Goal: Information Seeking & Learning: Find specific page/section

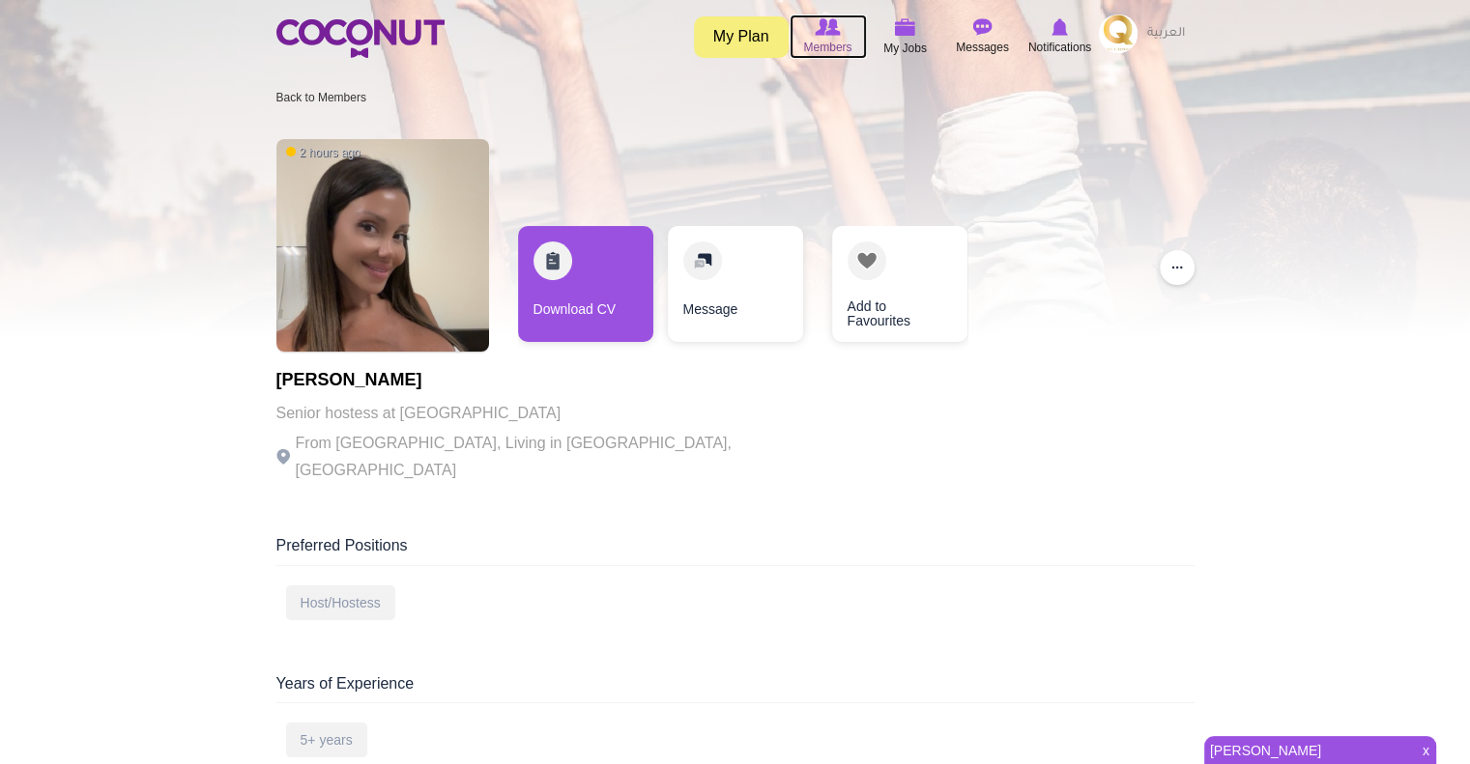
click at [825, 23] on img at bounding box center [826, 26] width 25 height 17
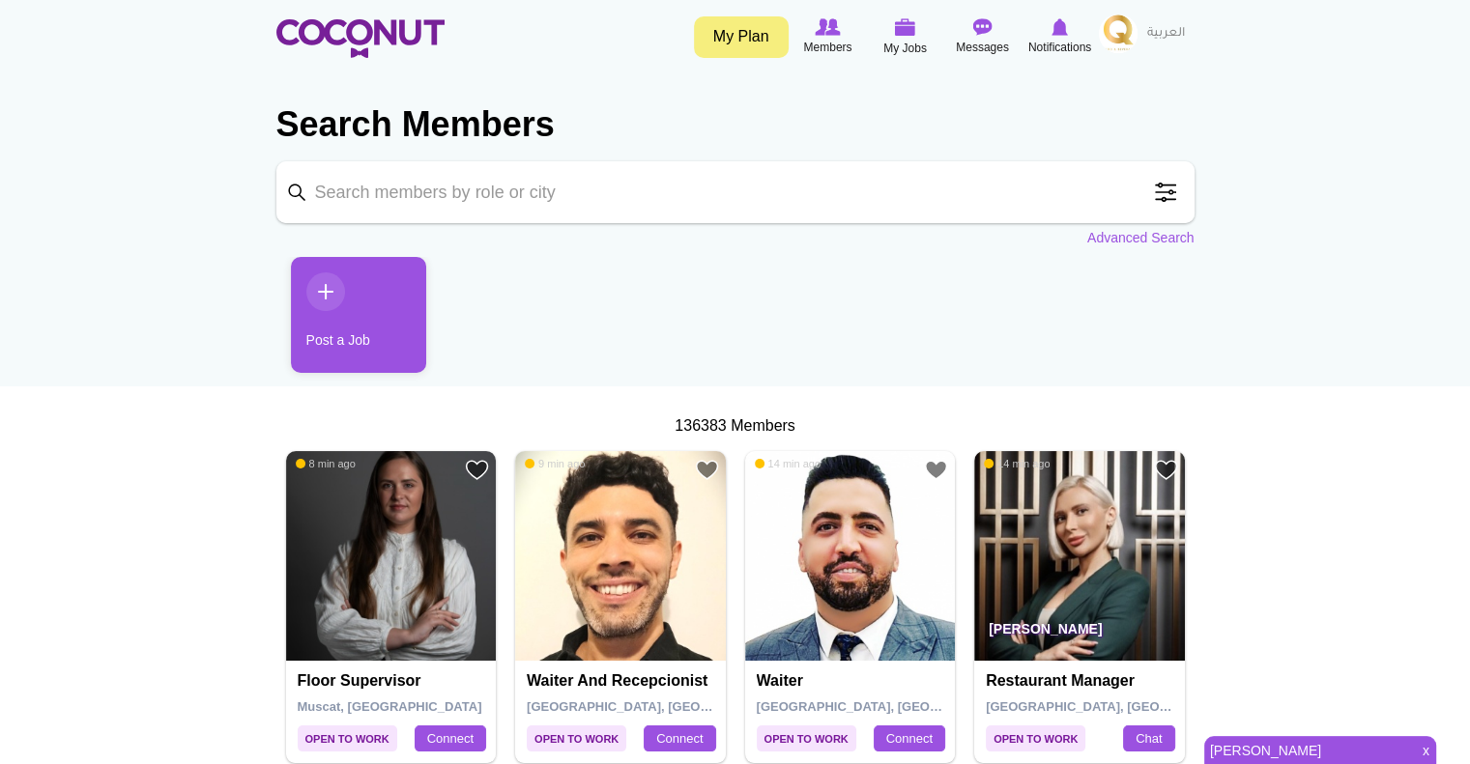
click at [552, 161] on input "Keyword" at bounding box center [735, 192] width 918 height 62
click at [543, 191] on input "Keyword" at bounding box center [735, 192] width 918 height 62
type input "dubai"
click button "Search" at bounding box center [0, 0] width 0 height 0
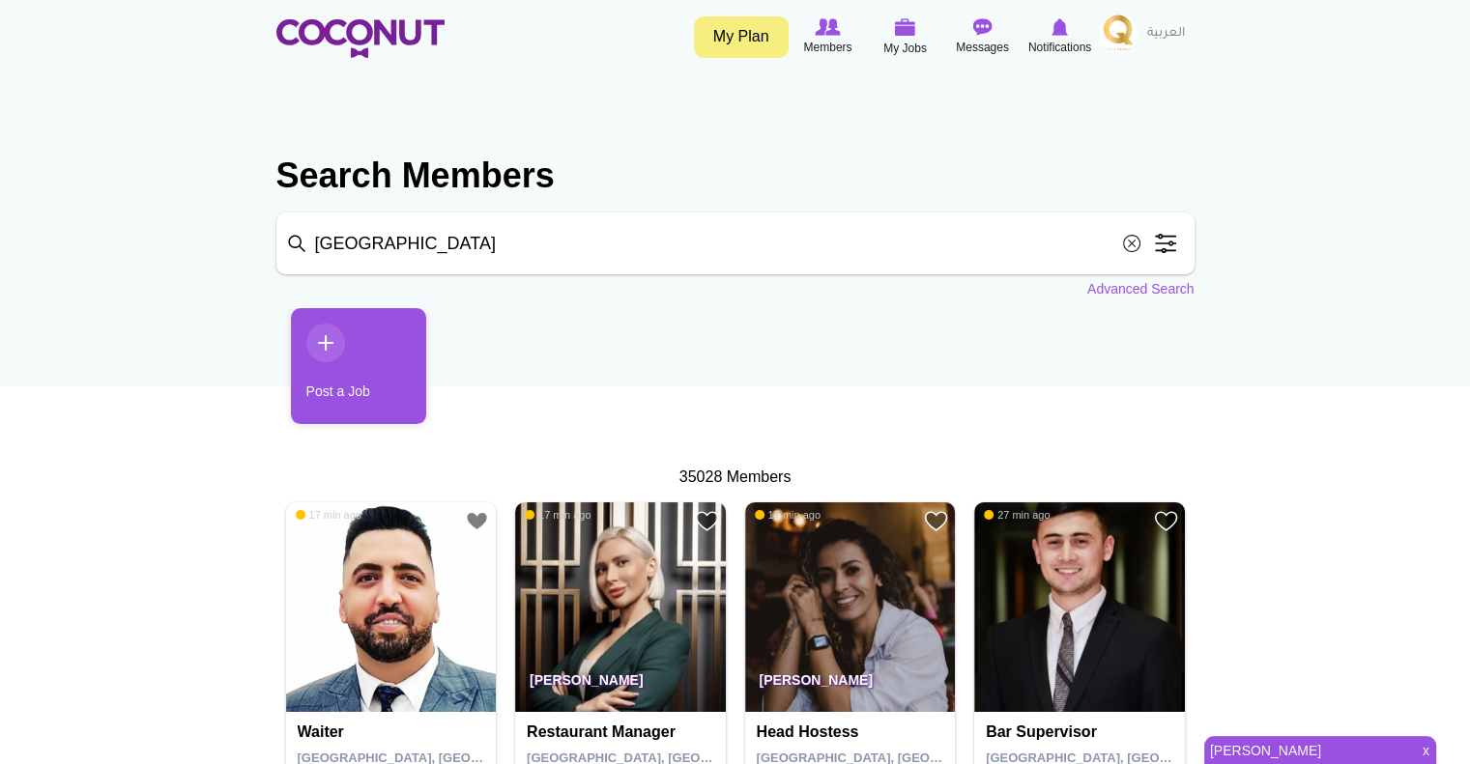
click at [639, 223] on input "dubai" at bounding box center [735, 244] width 918 height 62
click button "Search" at bounding box center [0, 0] width 0 height 0
click at [614, 213] on input "dubai hostess" at bounding box center [735, 244] width 918 height 62
type input "d"
click at [905, 35] on img at bounding box center [905, 26] width 21 height 17
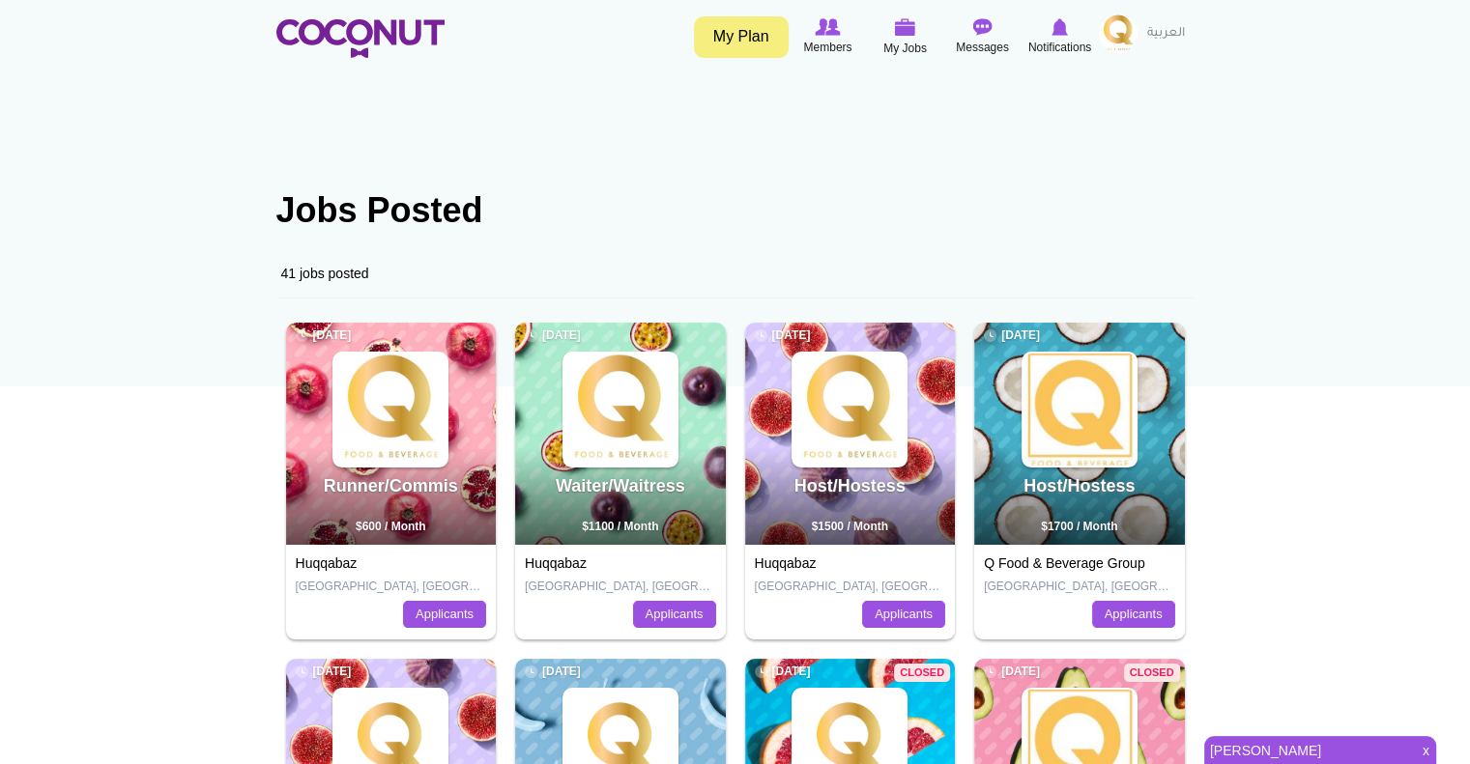
click at [729, 28] on link "My Plan" at bounding box center [741, 37] width 95 height 42
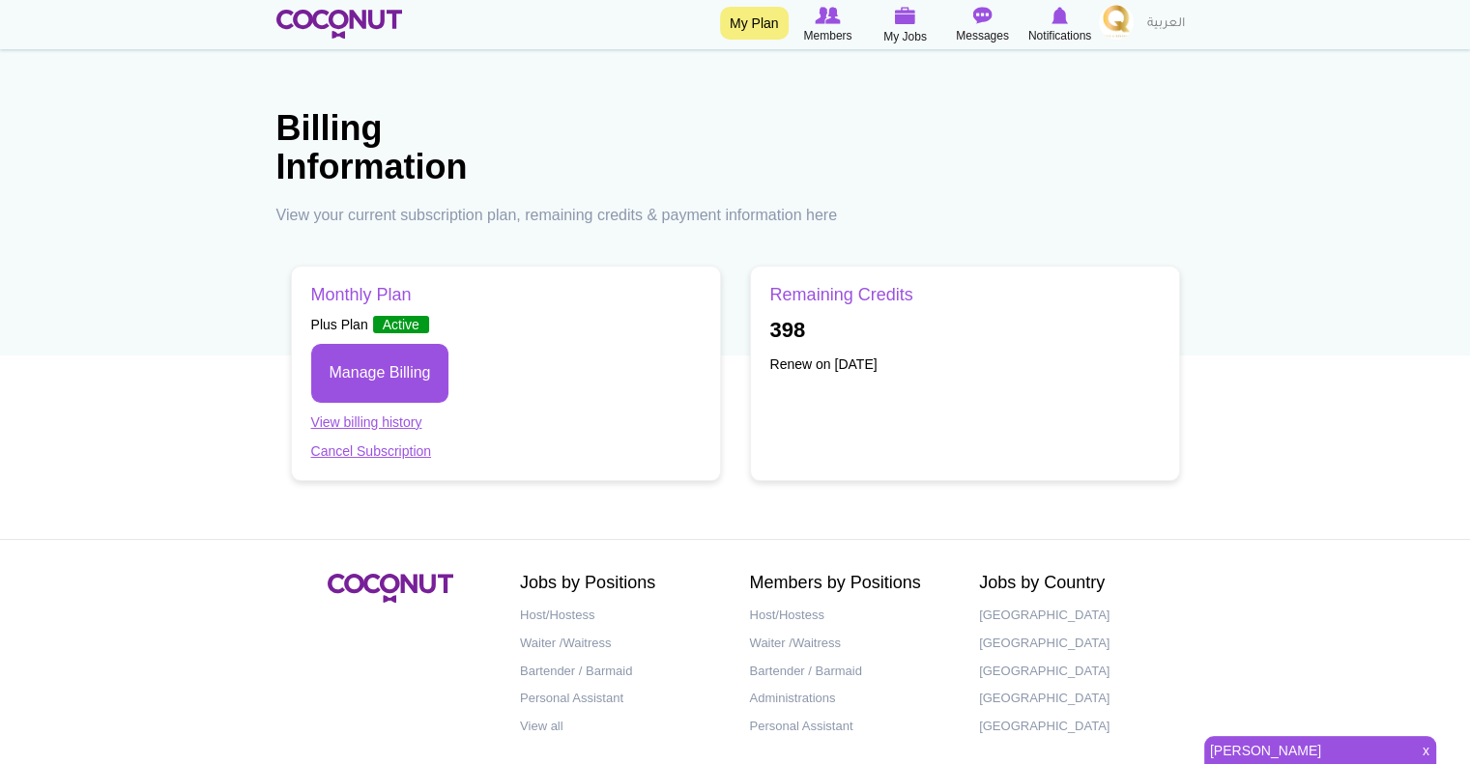
scroll to position [116, 0]
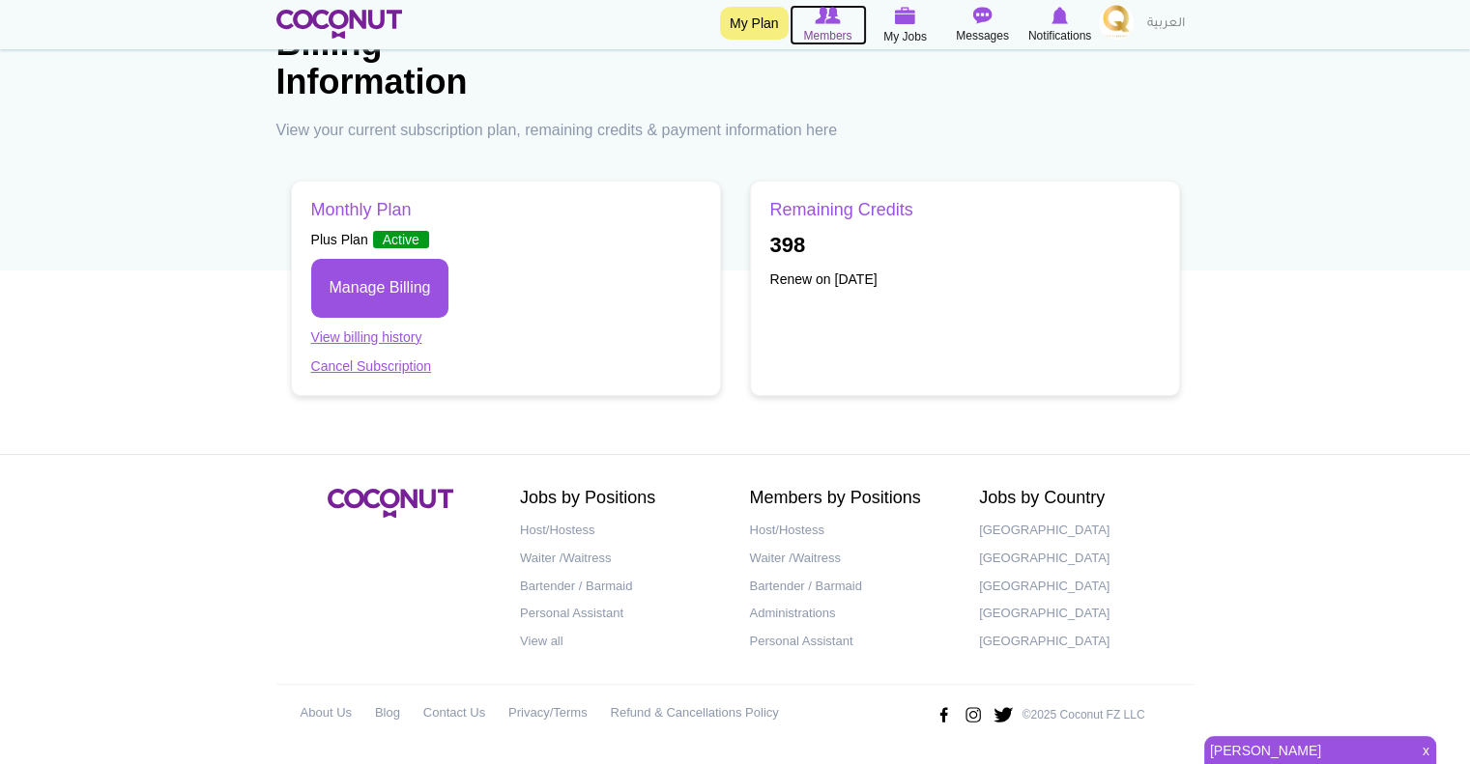
click at [814, 11] on img at bounding box center [826, 15] width 25 height 17
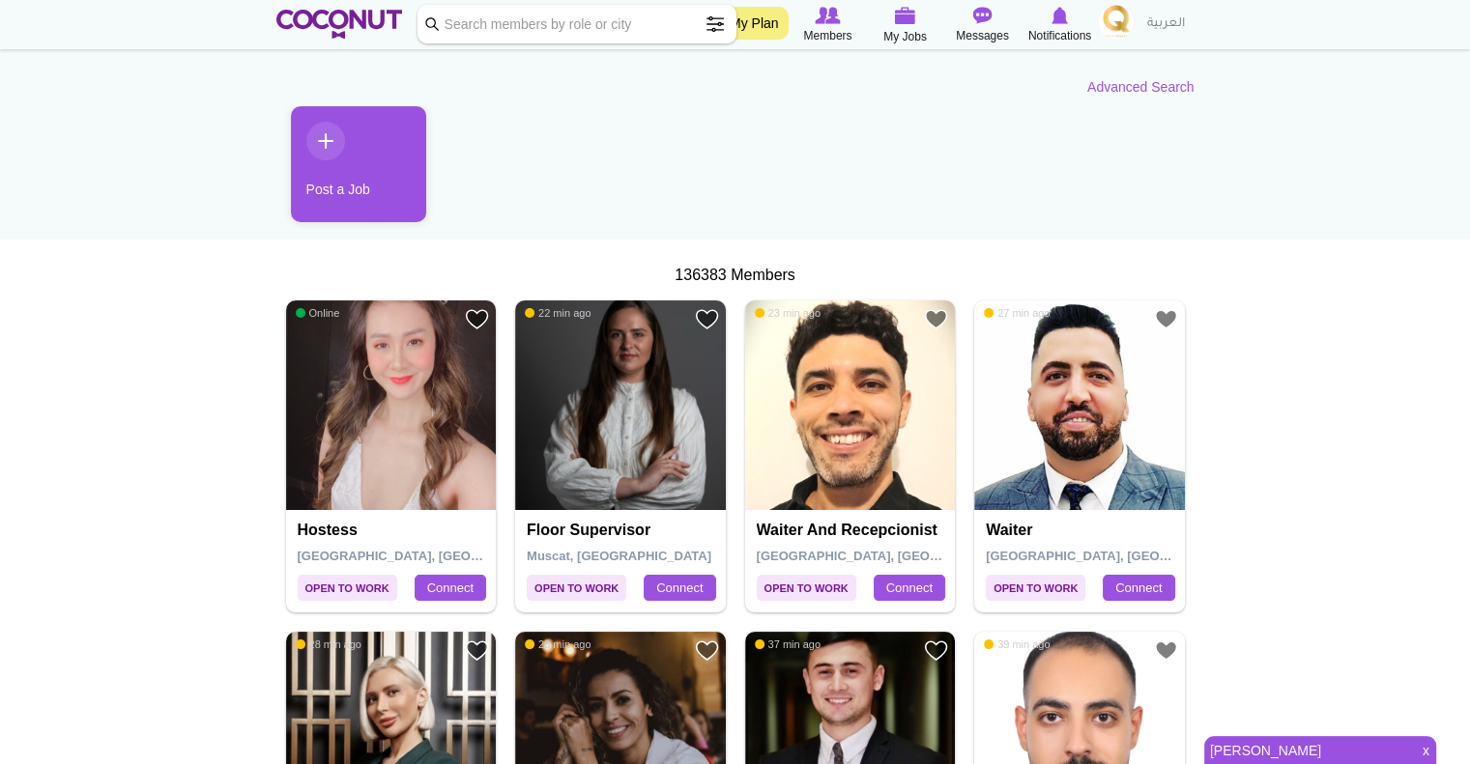
scroll to position [143, 0]
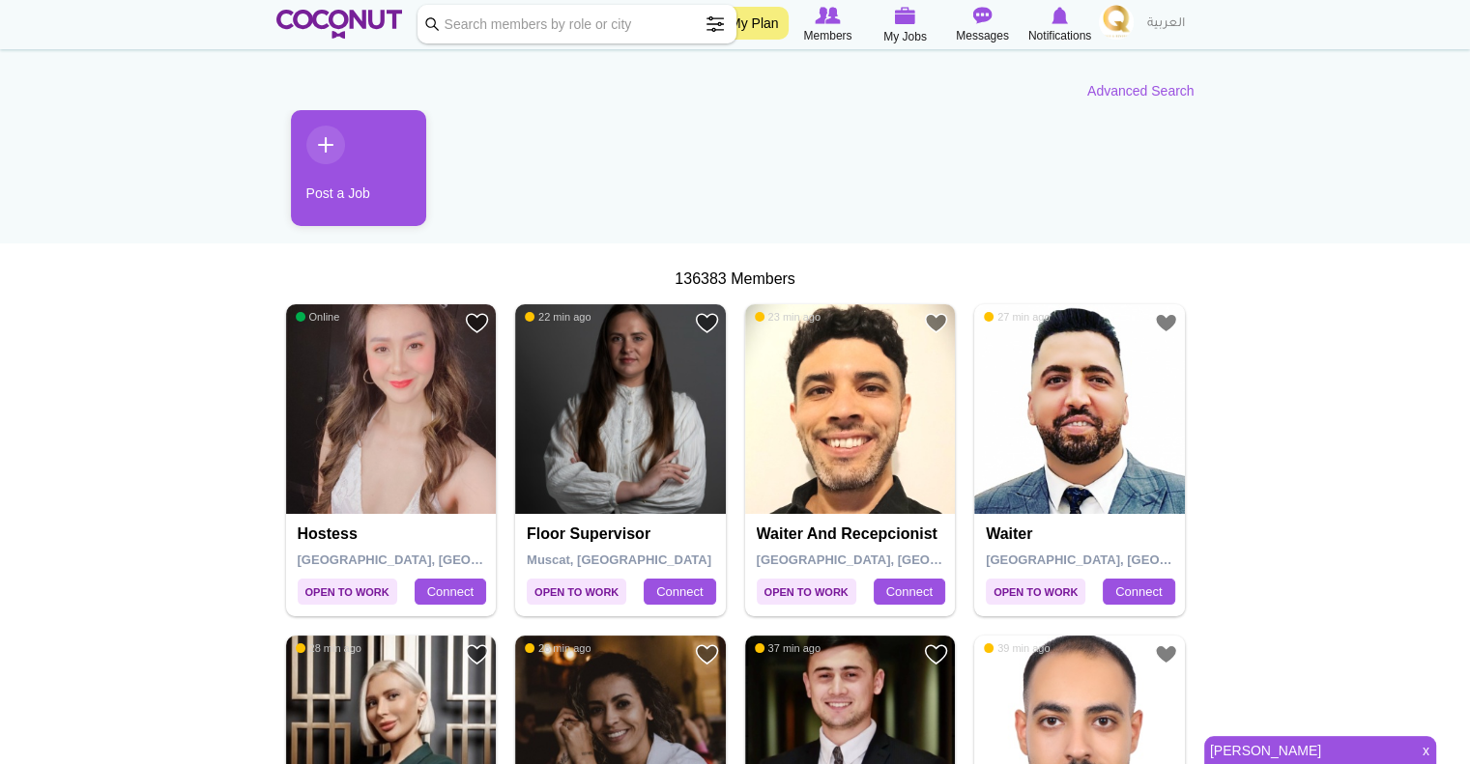
click at [704, 32] on span at bounding box center [715, 24] width 39 height 39
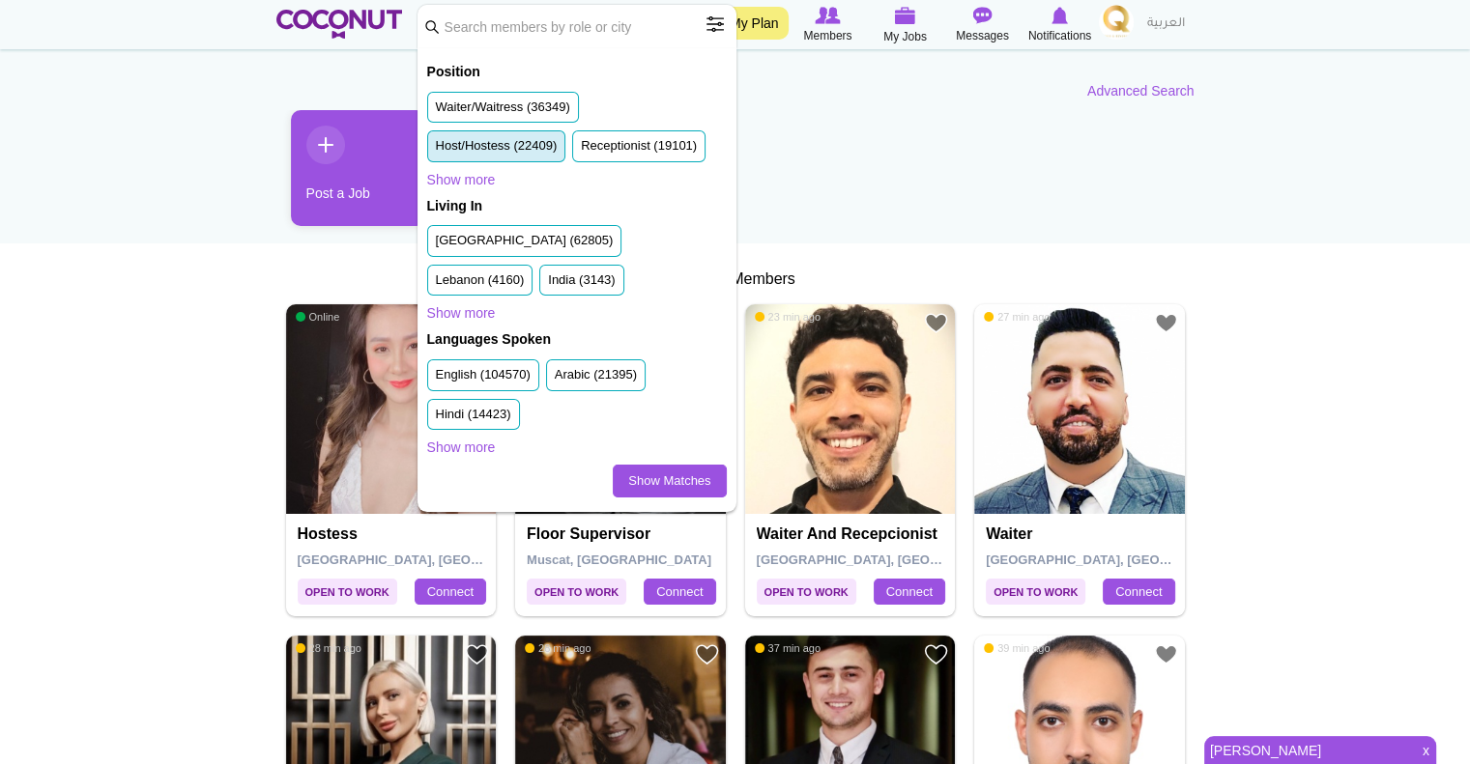
click at [484, 146] on label "Host/Hostess (22409)" at bounding box center [497, 146] width 122 height 18
click at [436, 150] on input "Host/Hostess (22409)" at bounding box center [436, 150] width 0 height 0
click at [491, 246] on label "United Arab Emirates (62805)" at bounding box center [525, 241] width 178 height 18
click at [436, 244] on input "United Arab Emirates (62805)" at bounding box center [436, 244] width 0 height 0
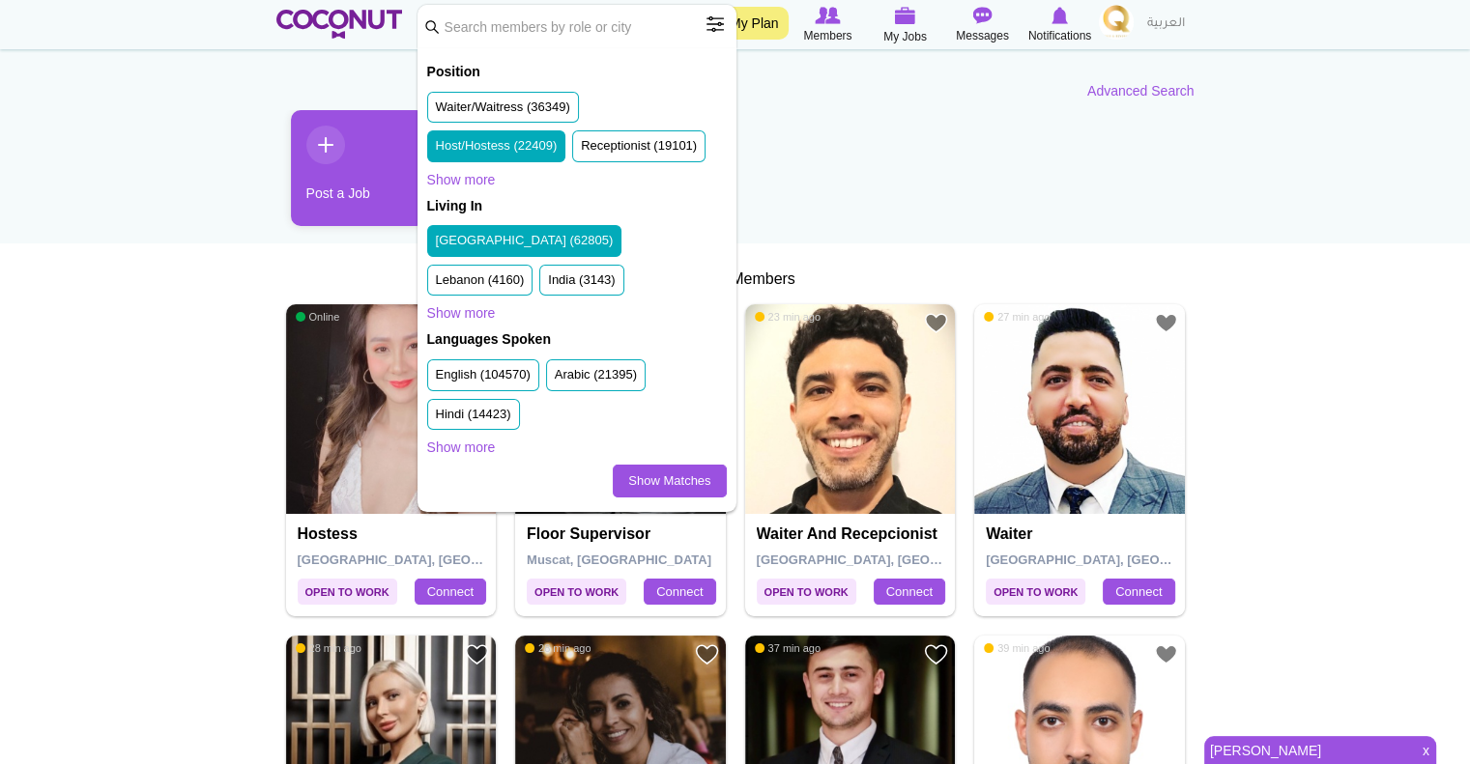
click at [539, 232] on label "United Arab Emirates (62805)" at bounding box center [525, 241] width 178 height 18
click at [436, 244] on input "United Arab Emirates (62805)" at bounding box center [436, 244] width 0 height 0
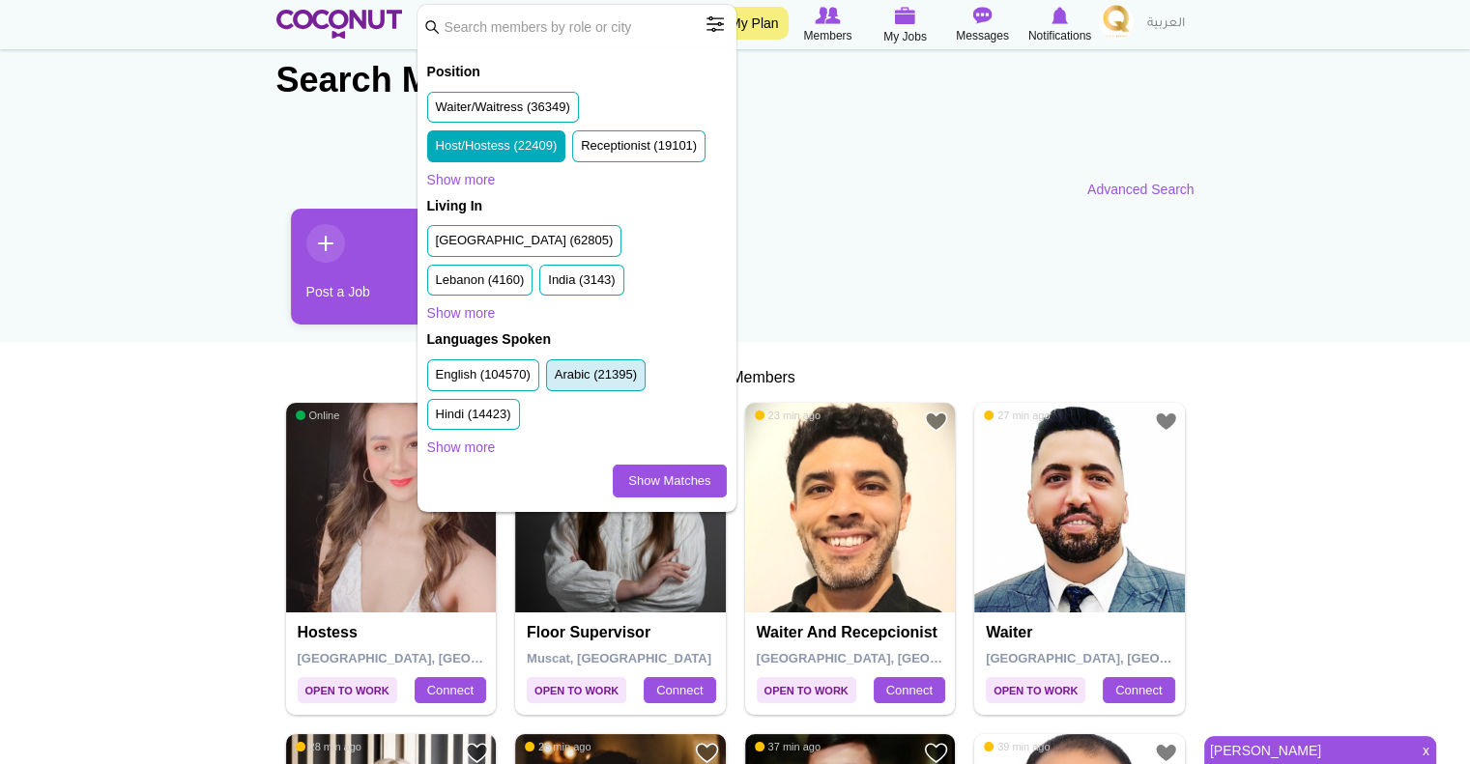
scroll to position [43, 0]
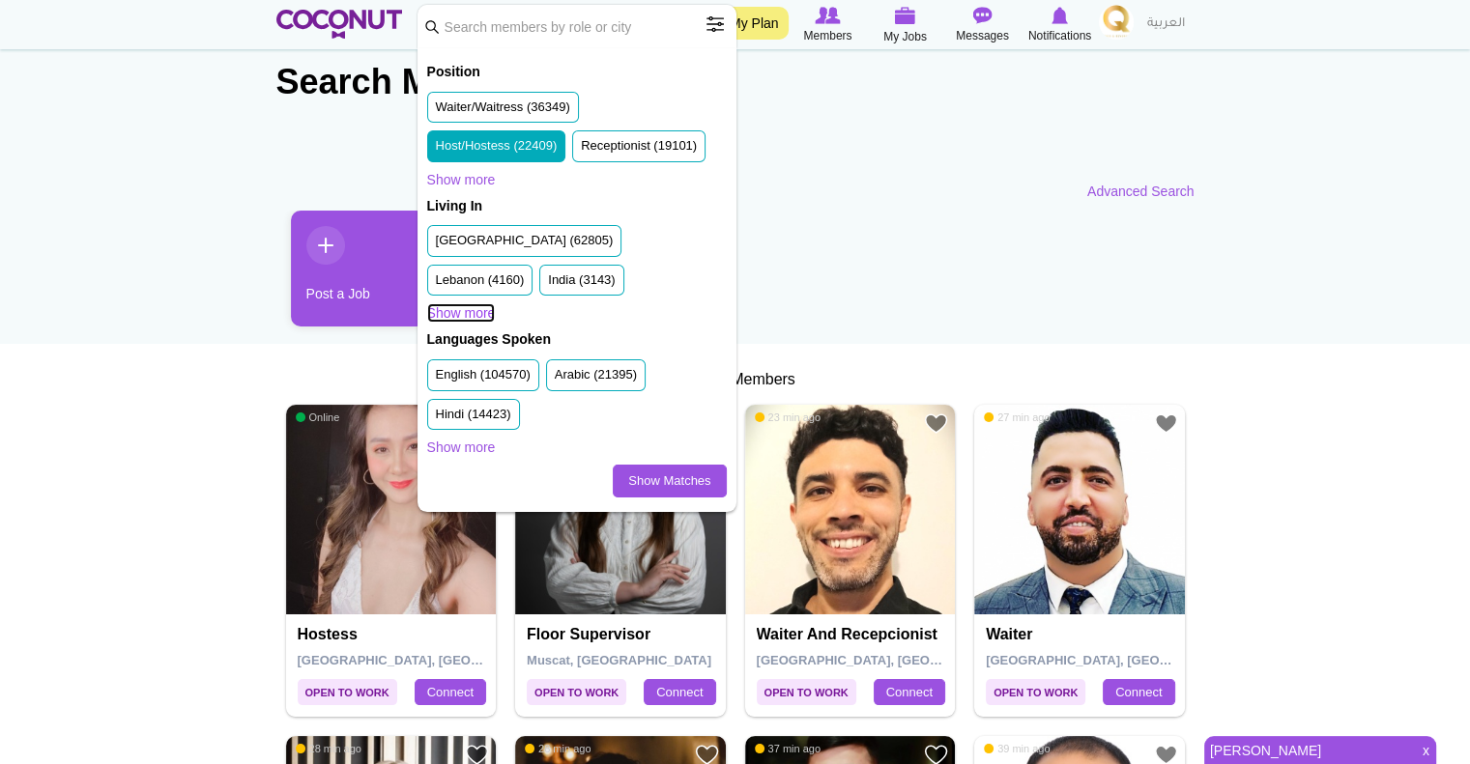
click at [474, 305] on link "Show more" at bounding box center [461, 312] width 69 height 19
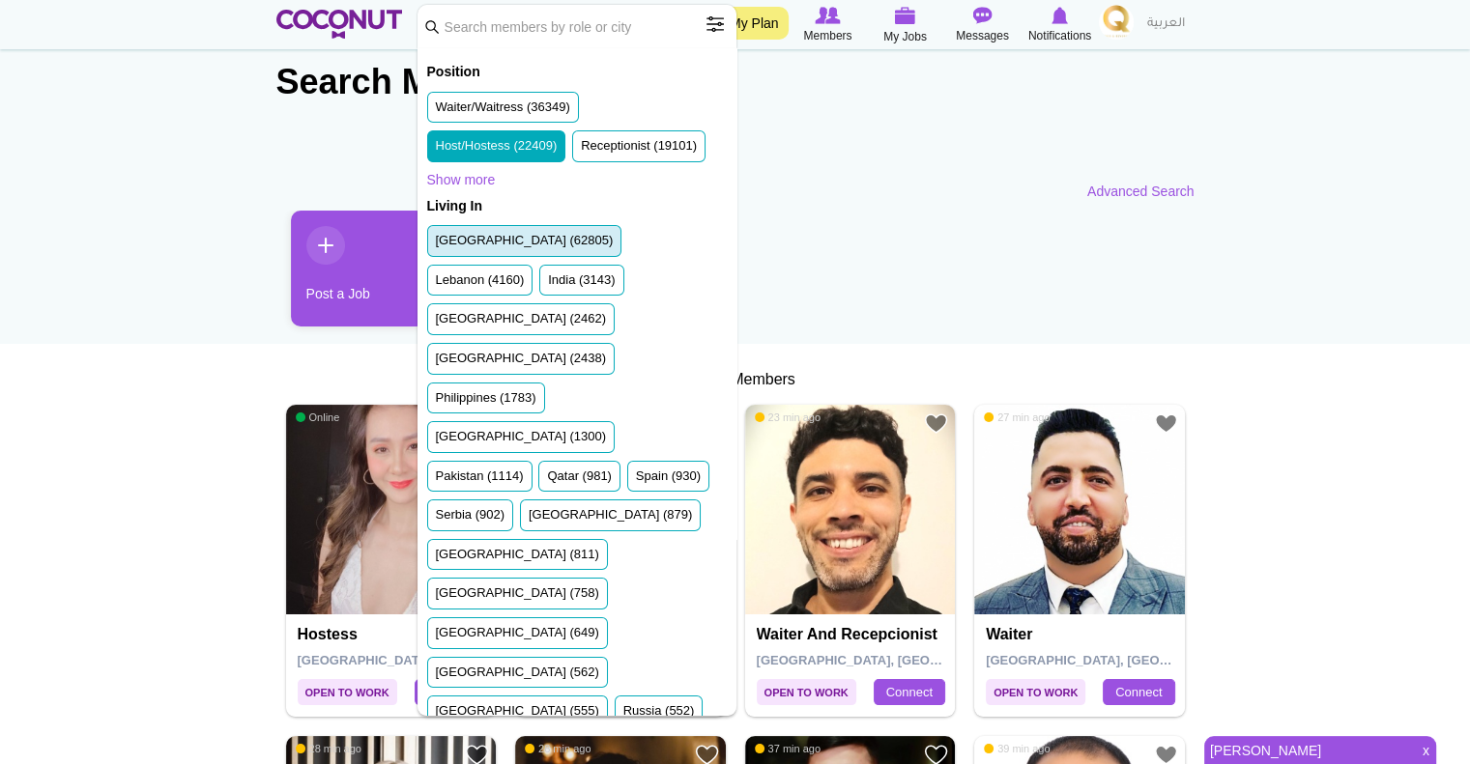
click at [489, 243] on label "United Arab Emirates (62805)" at bounding box center [525, 241] width 178 height 18
click at [436, 244] on input "United Arab Emirates (62805)" at bounding box center [436, 244] width 0 height 0
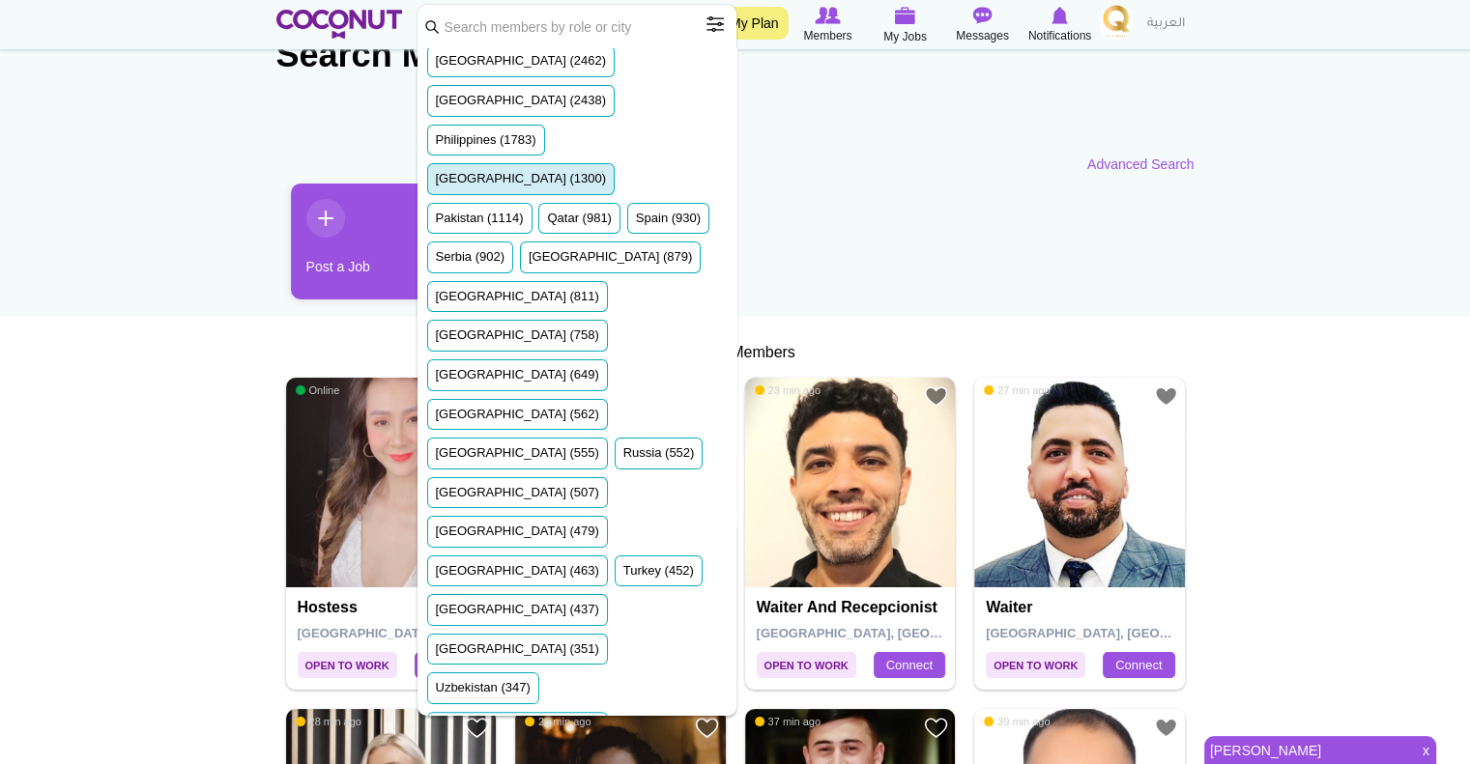
scroll to position [69, 0]
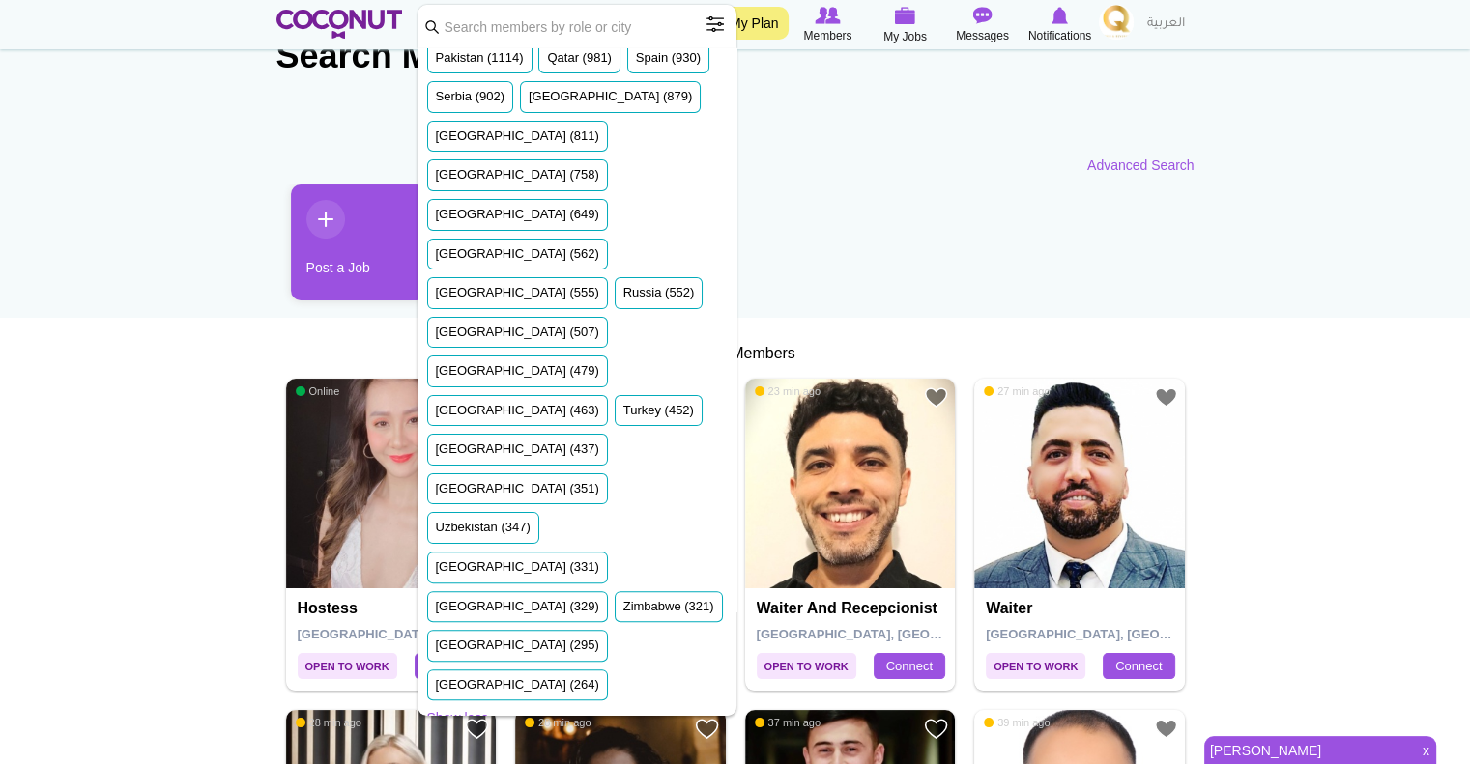
scroll to position [428, 0]
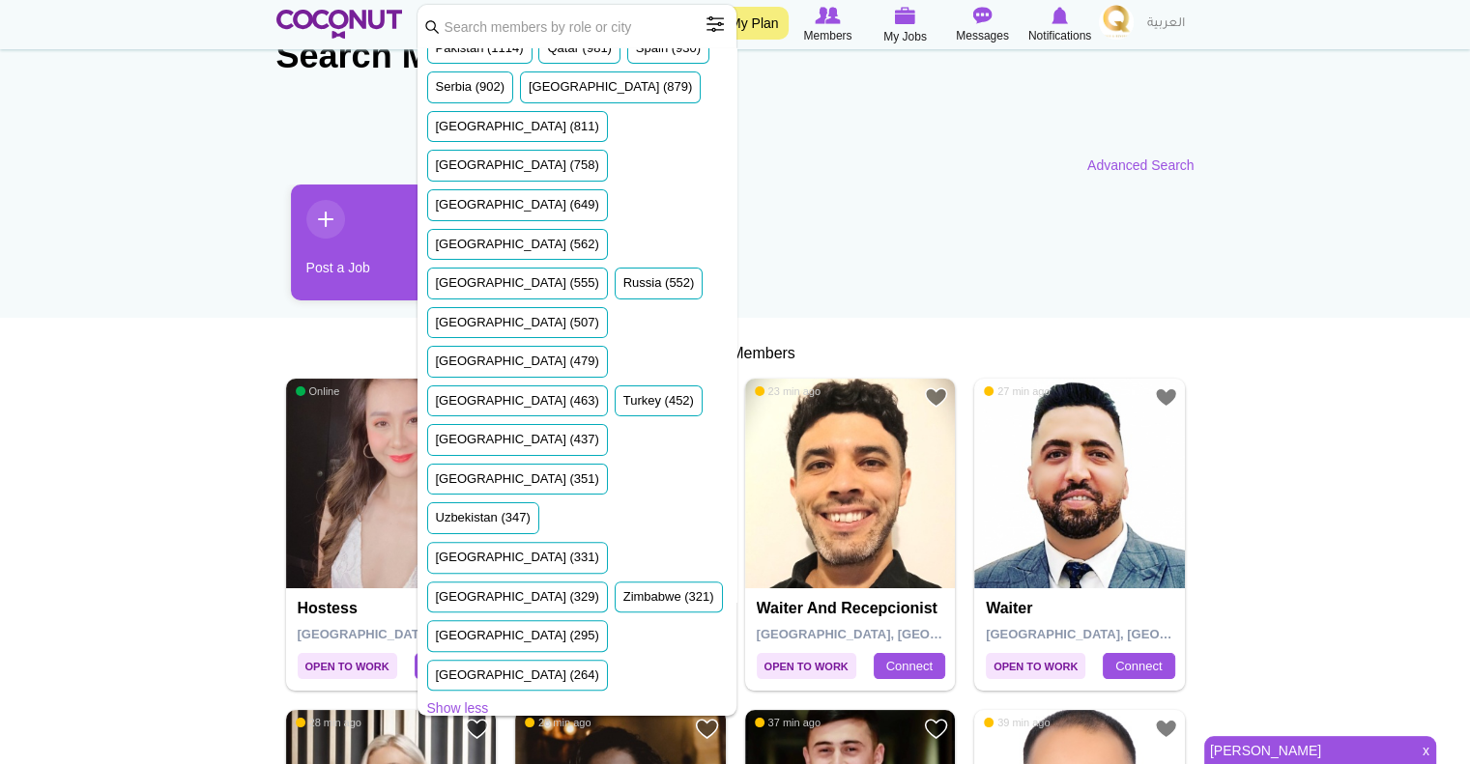
click at [500, 761] on label "English (104570)" at bounding box center [483, 770] width 95 height 18
click at [436, 763] on input "English (104570)" at bounding box center [436, 774] width 0 height 0
click at [598, 761] on label "Arabic (21395)" at bounding box center [596, 770] width 82 height 18
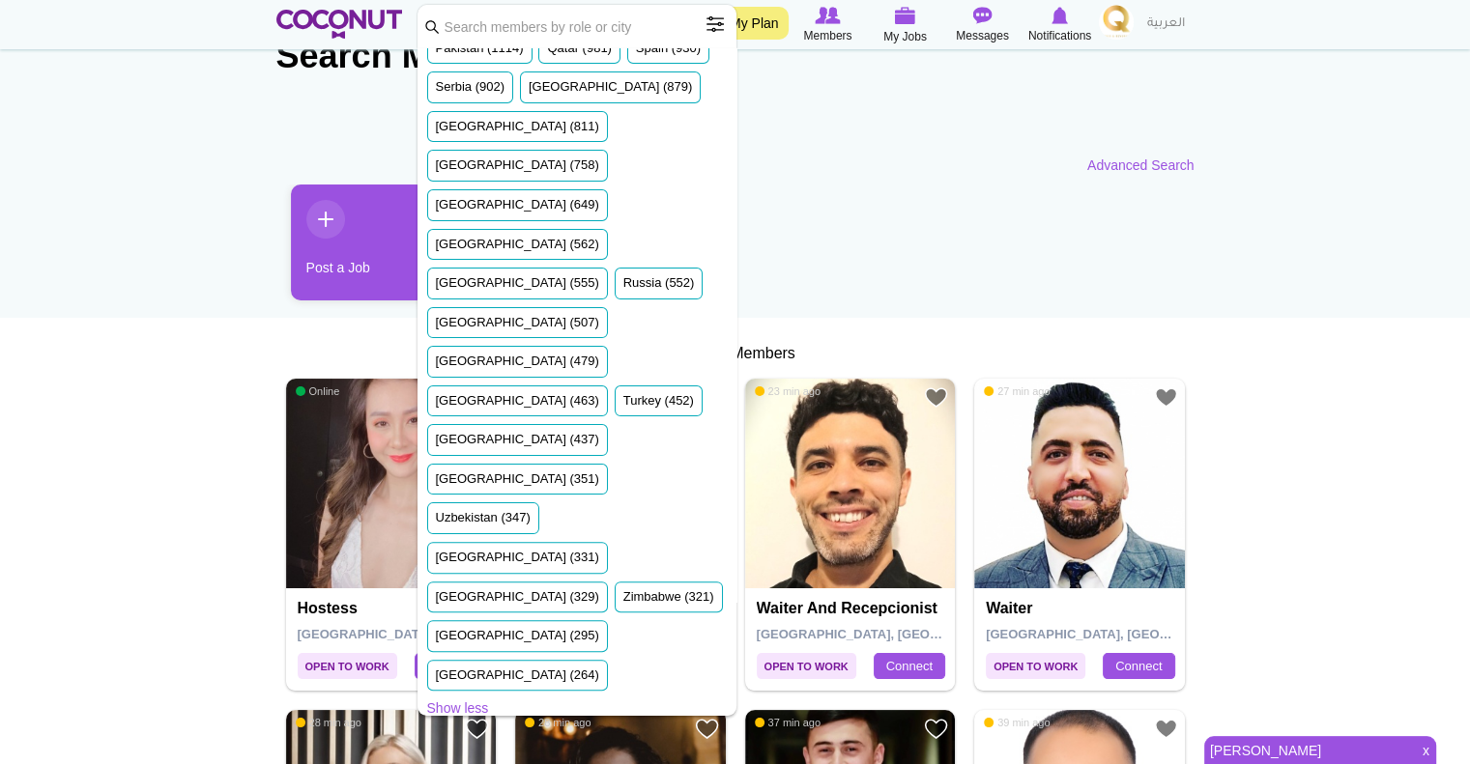
click at [555, 763] on input "Arabic (21395)" at bounding box center [555, 774] width 0 height 0
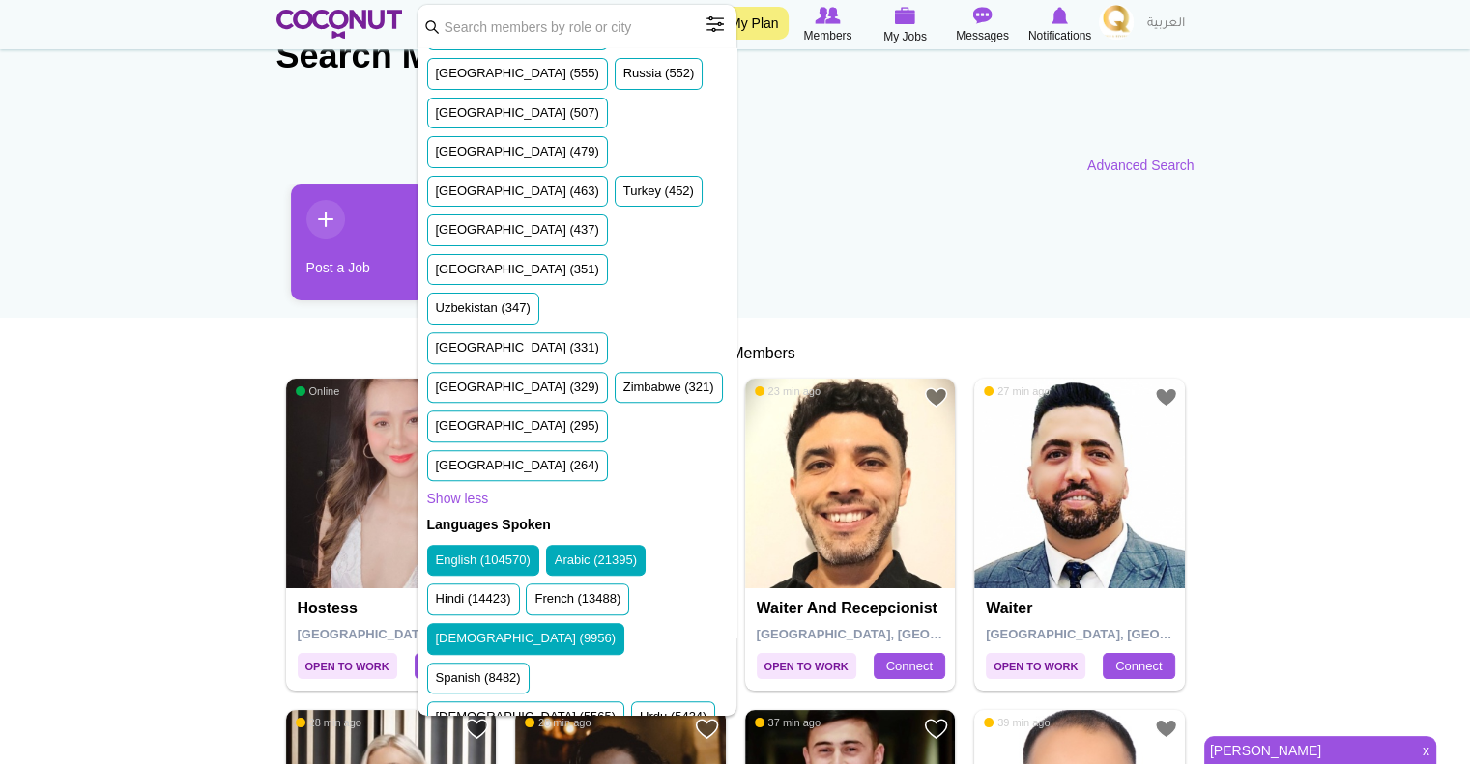
scroll to position [636, 0]
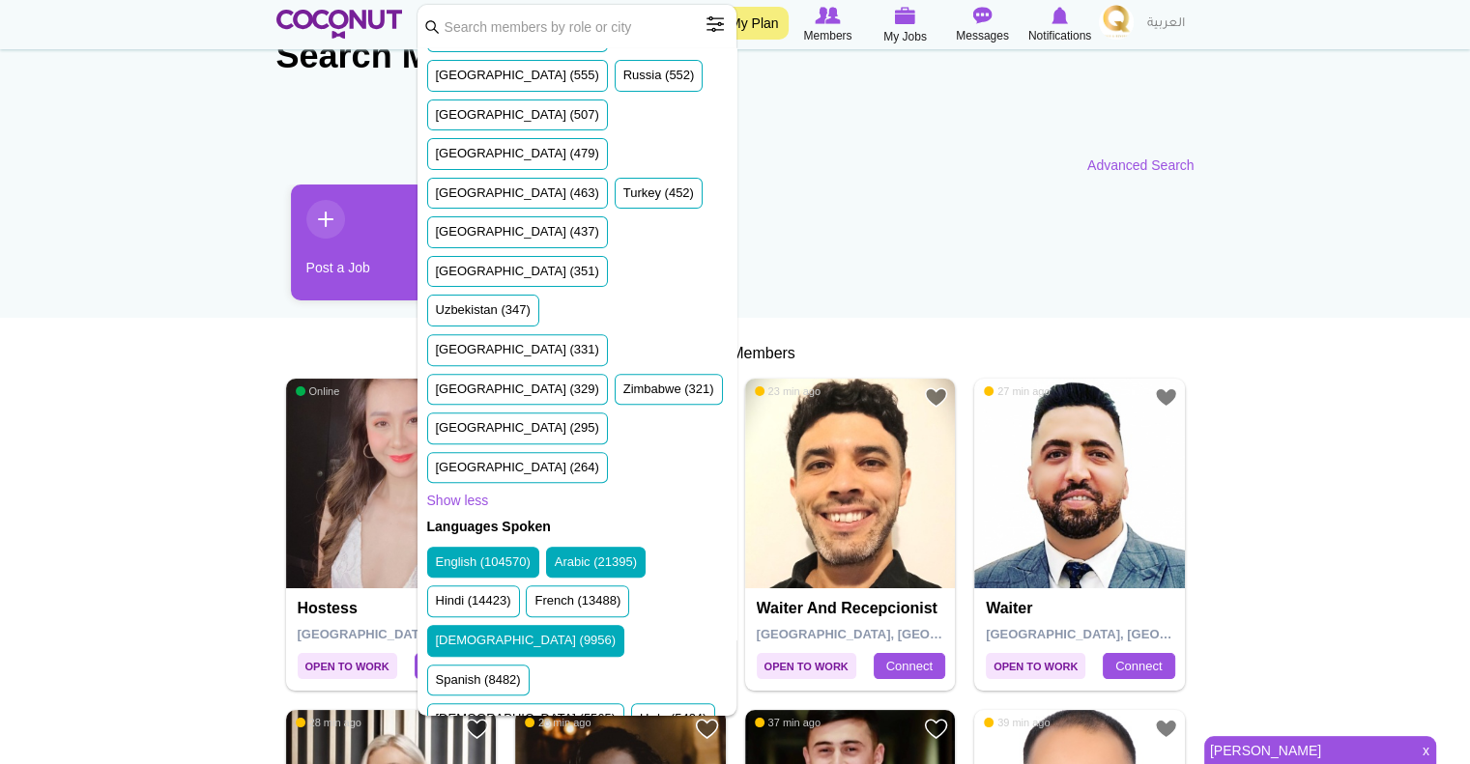
click at [469, 750] on label "Turkish (3256)" at bounding box center [476, 759] width 80 height 18
click at [436, 762] on input "Turkish (3256)" at bounding box center [436, 762] width 0 height 0
click at [469, 750] on label "Turkish (3256)" at bounding box center [476, 759] width 80 height 18
click at [436, 762] on input "Turkish (3256)" at bounding box center [436, 762] width 0 height 0
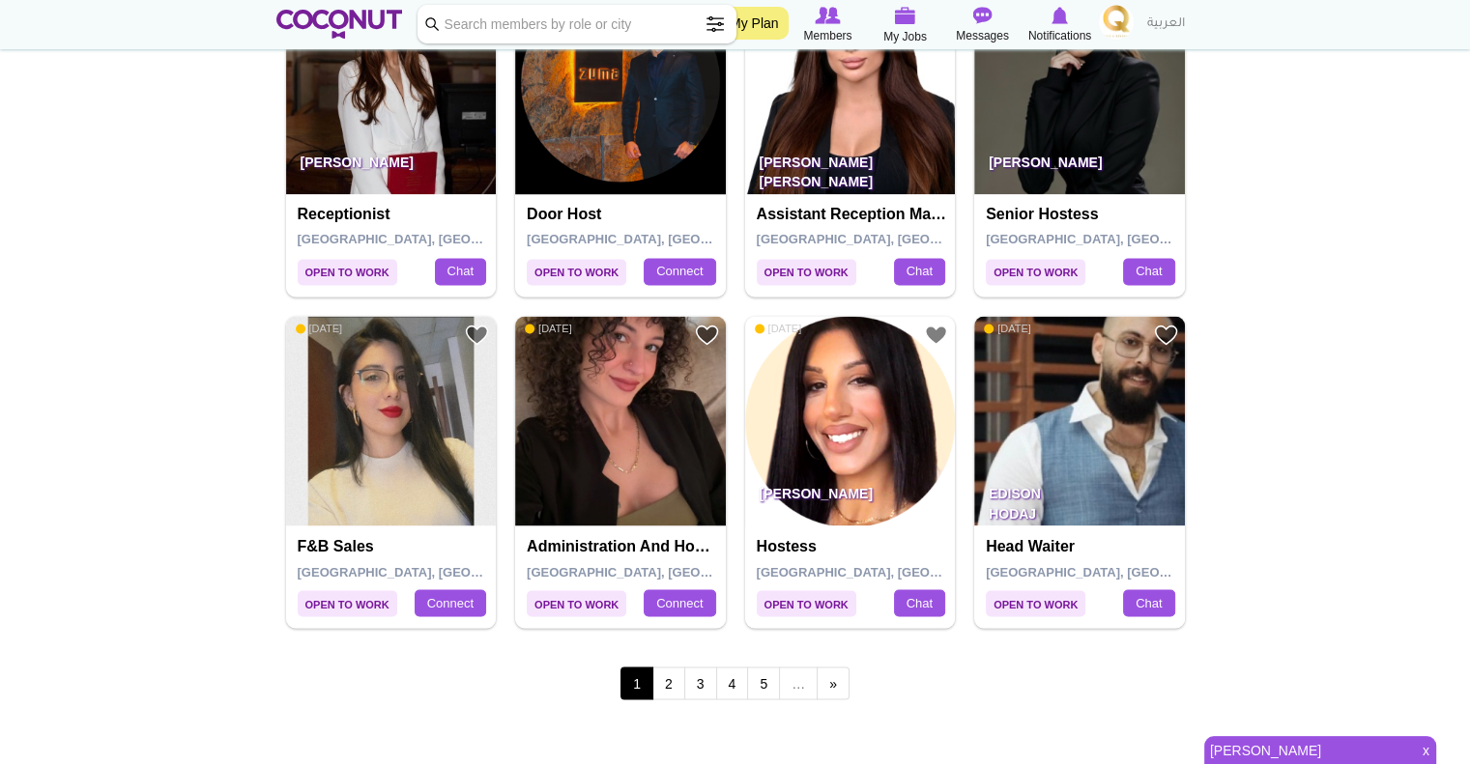
scroll to position [3227, 0]
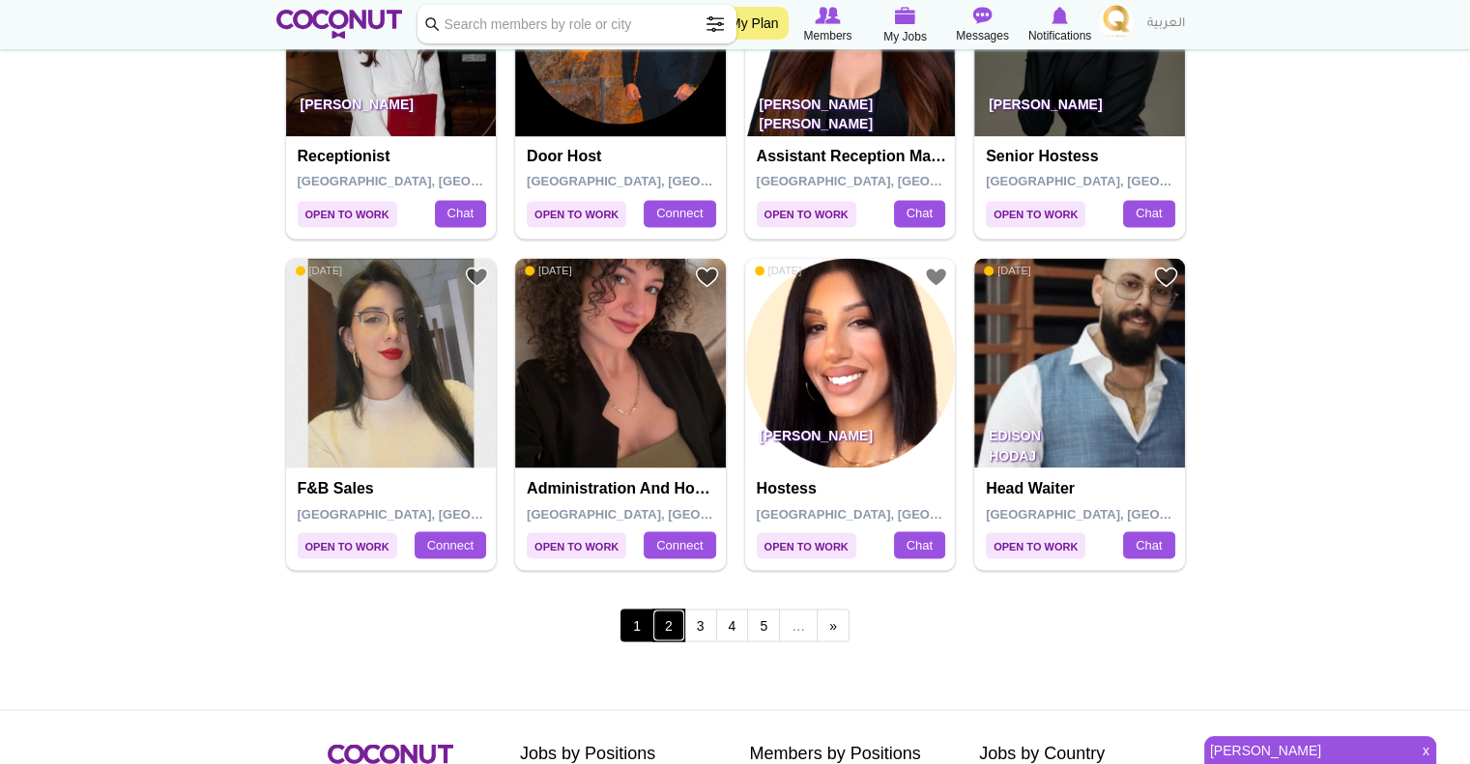
click at [669, 614] on link "2" at bounding box center [668, 625] width 33 height 33
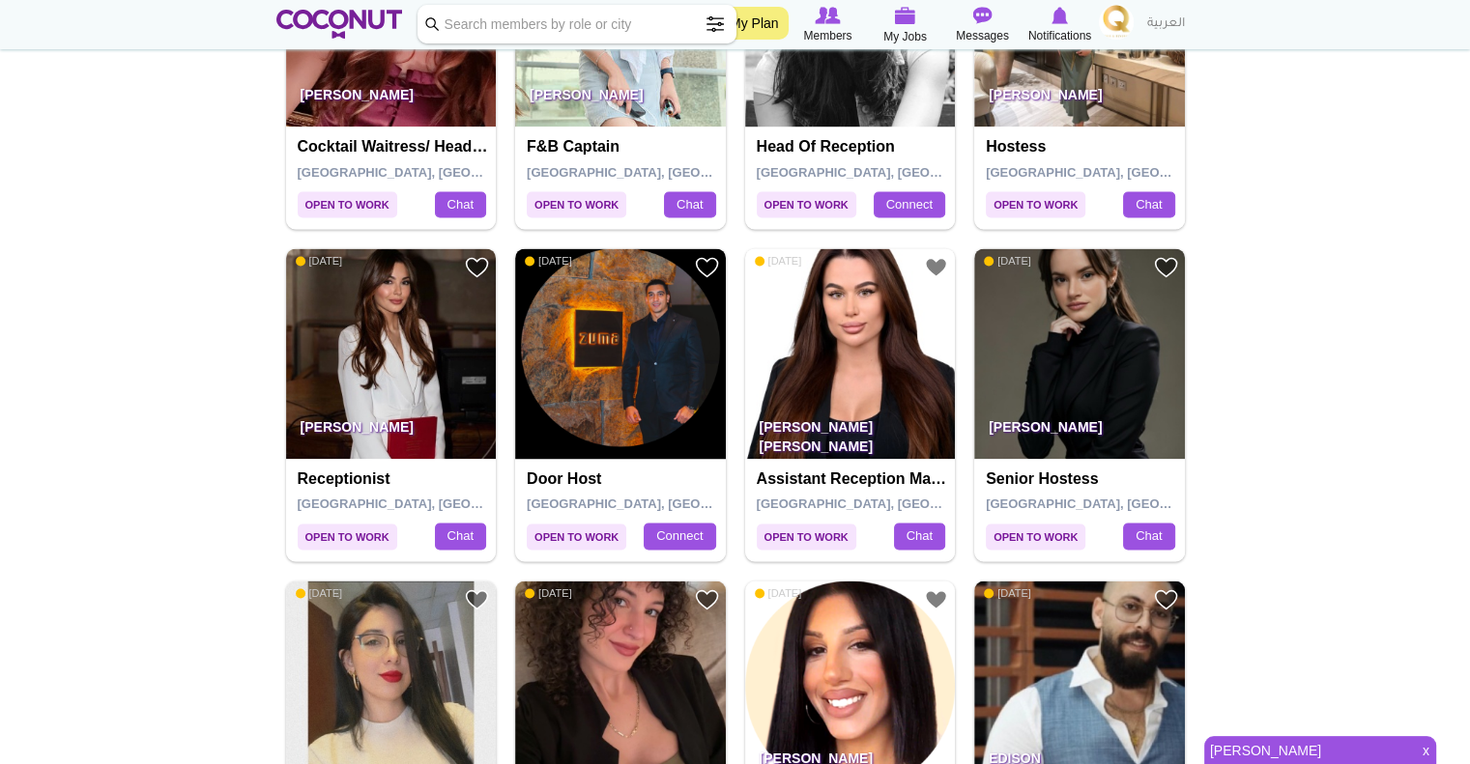
scroll to position [2841, 0]
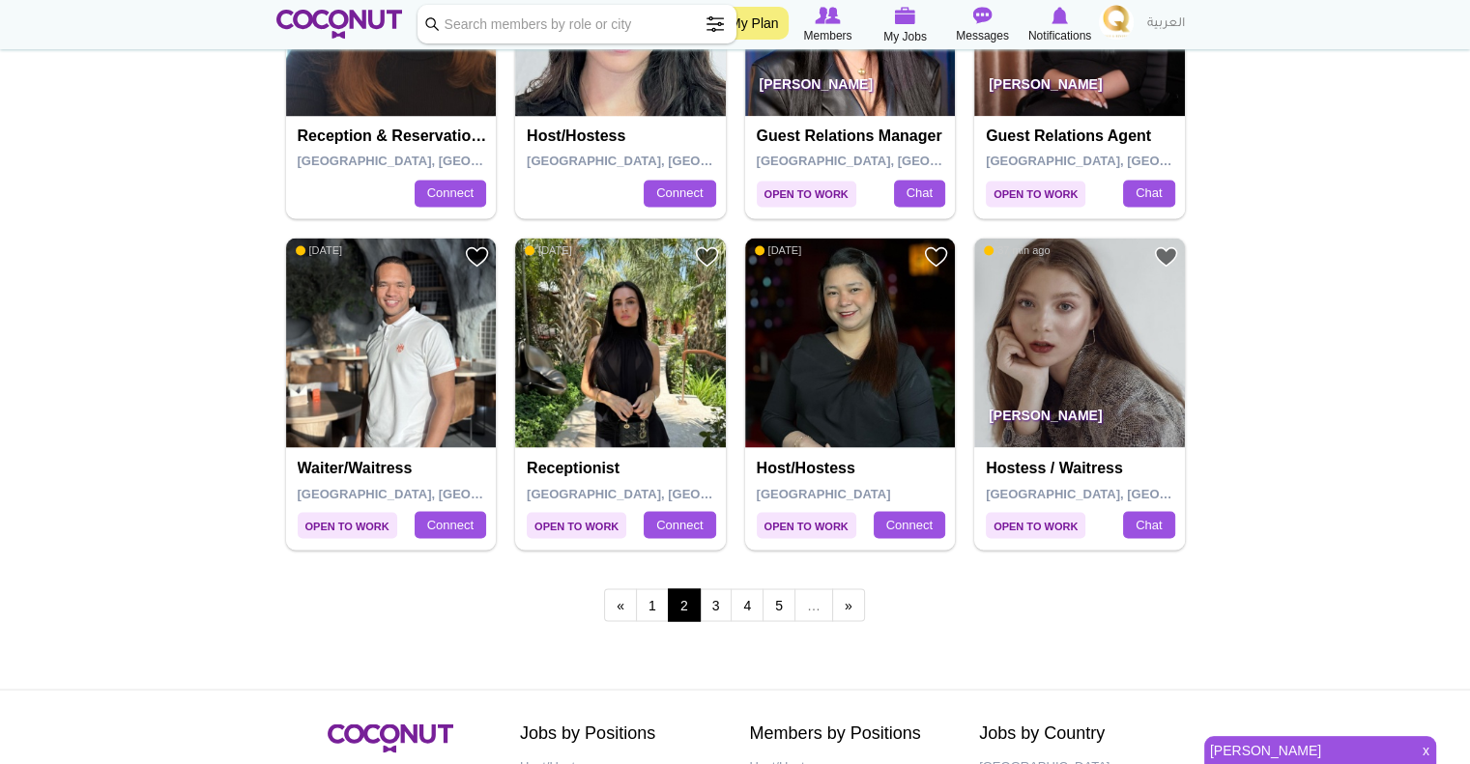
scroll to position [3479, 0]
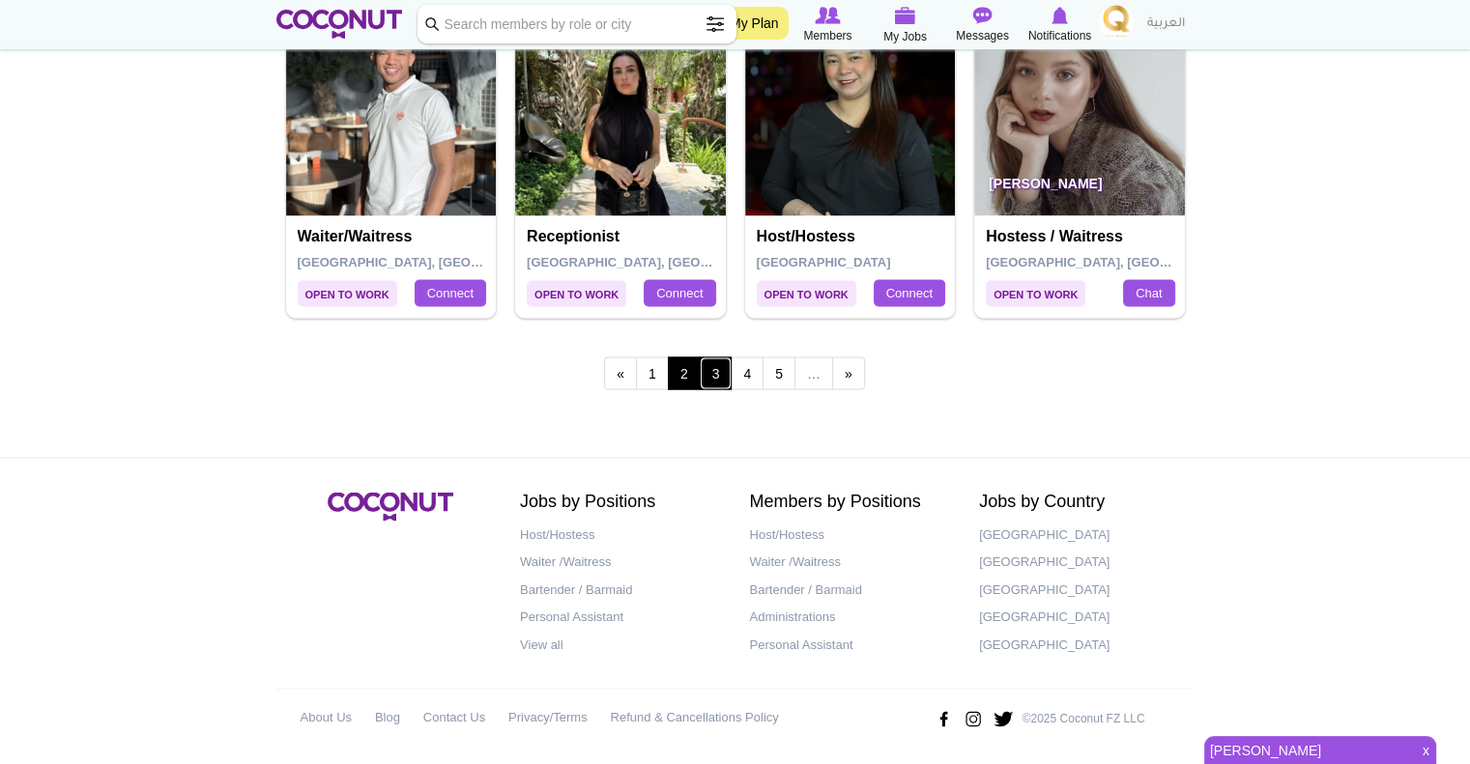
click at [713, 368] on link "3" at bounding box center [716, 373] width 33 height 33
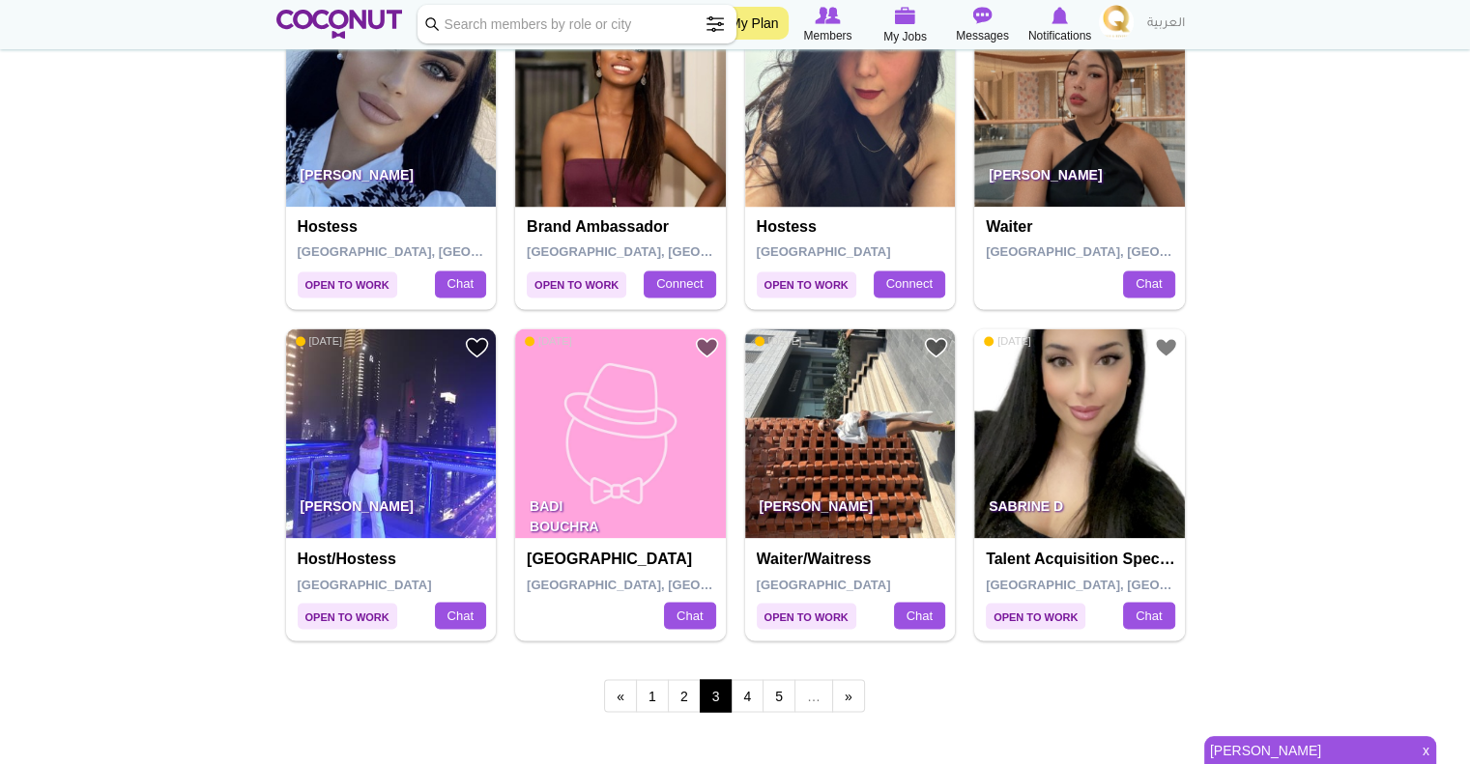
scroll to position [3157, 0]
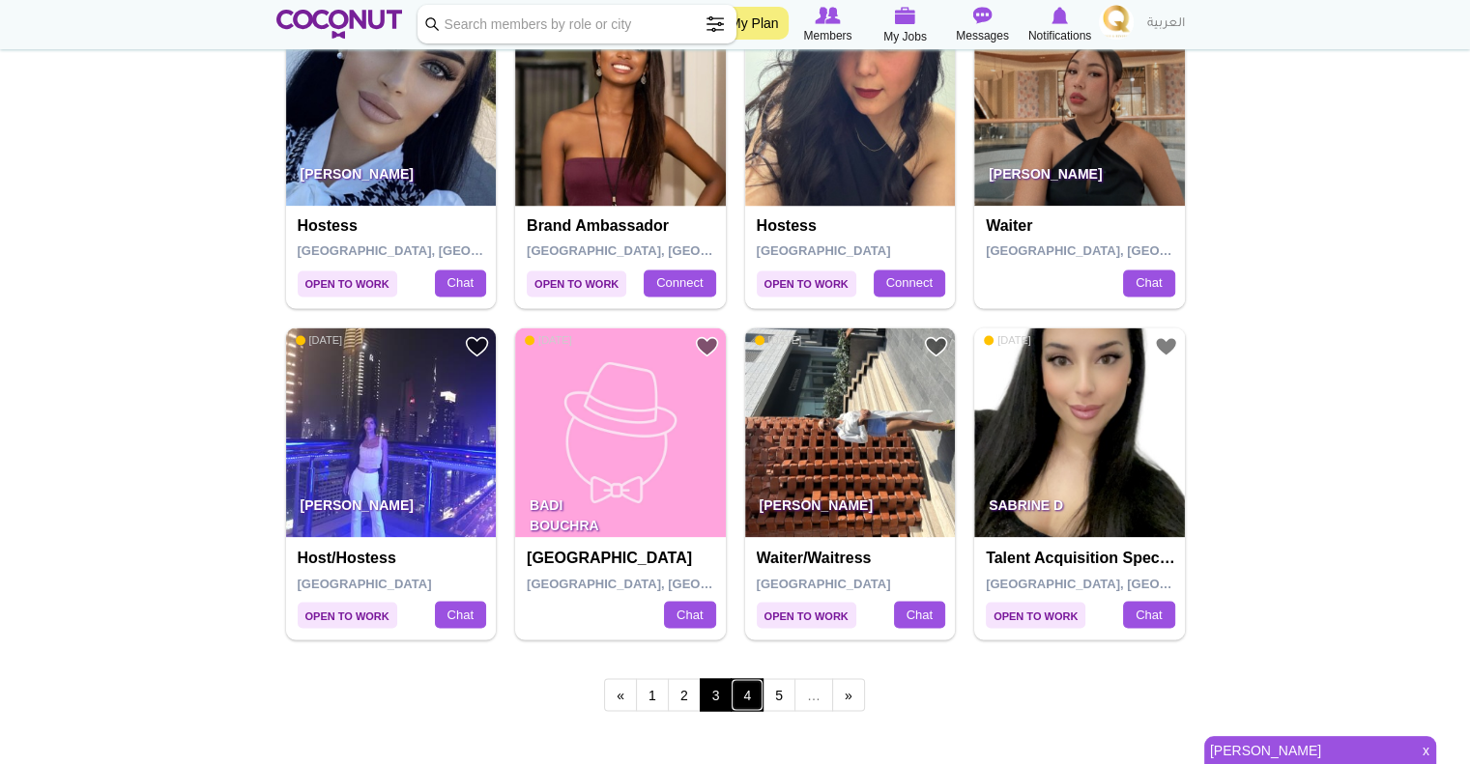
click at [751, 694] on link "4" at bounding box center [746, 694] width 33 height 33
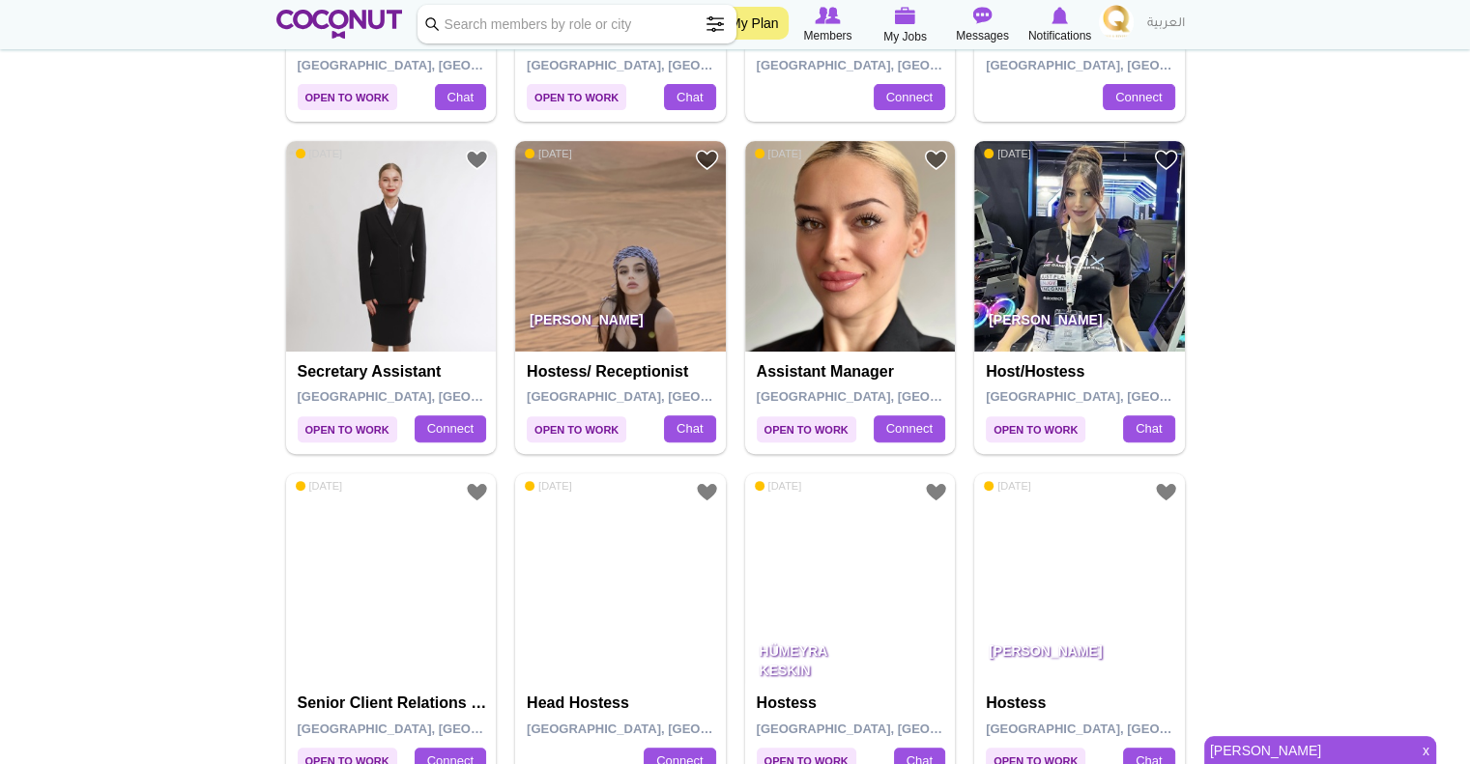
scroll to position [692, 0]
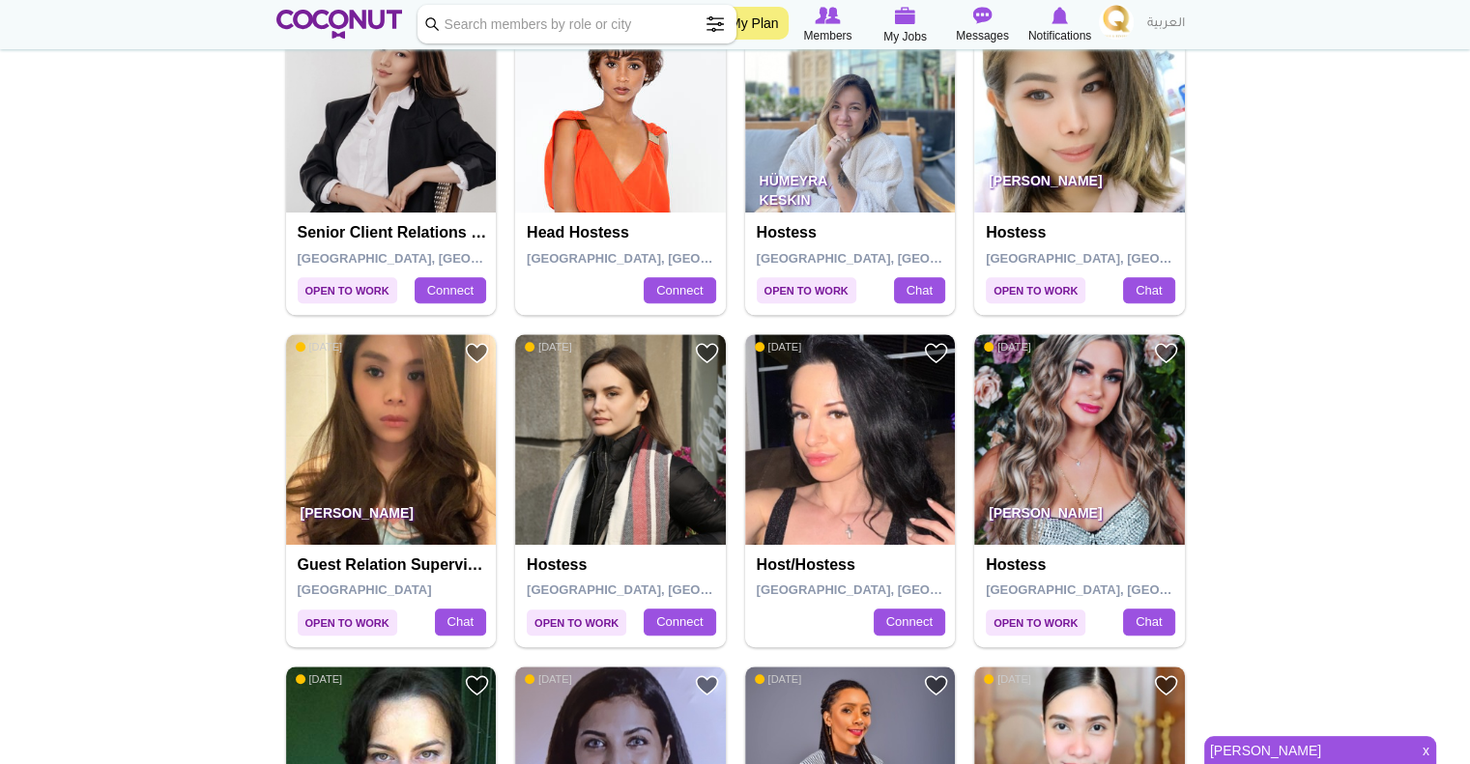
scroll to position [1153, 0]
